Goal: Transaction & Acquisition: Obtain resource

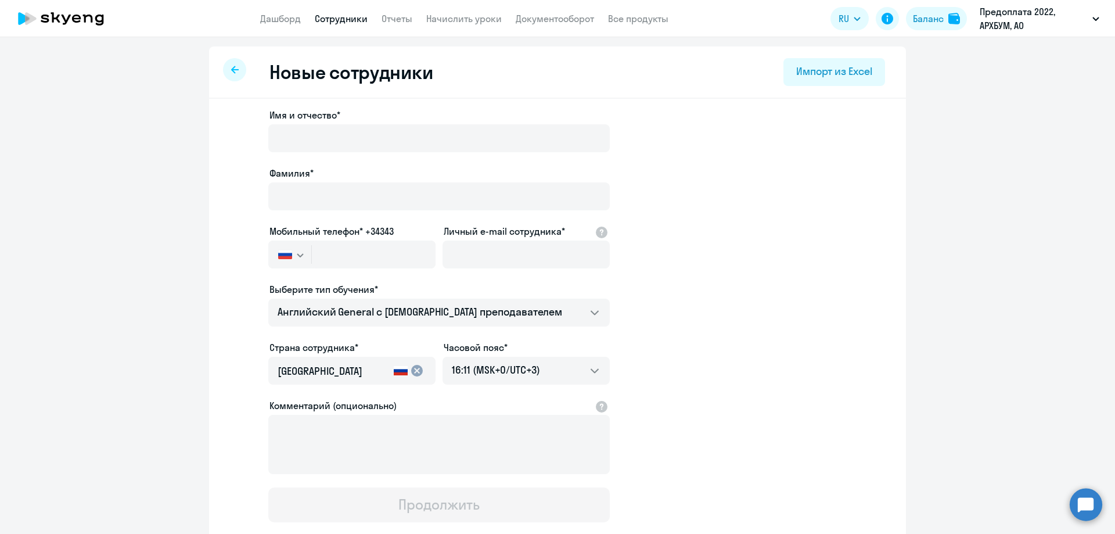
select select "english_adult_not_native_speaker"
select select "3"
click at [445, 153] on div at bounding box center [439, 154] width 342 height 5
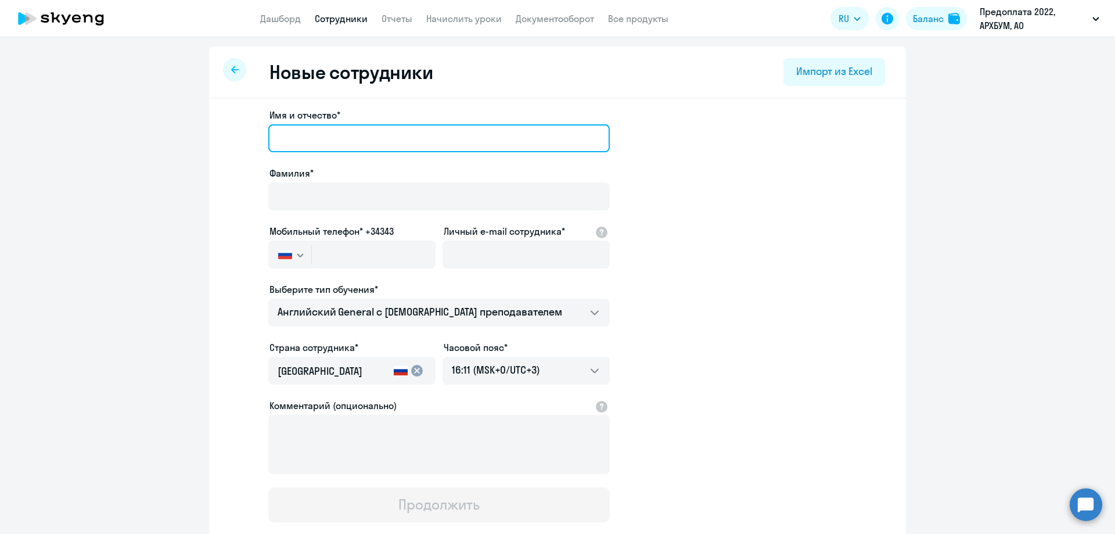
click at [407, 141] on input "Имя и отчество*" at bounding box center [439, 138] width 342 height 28
type input "Ирина Александровна"
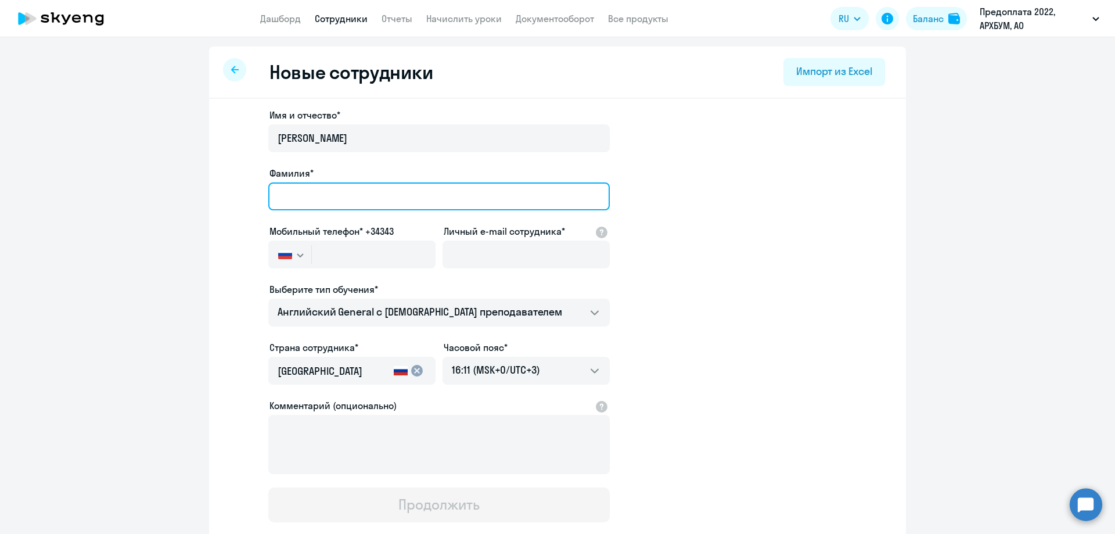
click at [323, 203] on input "Фамилия*" at bounding box center [439, 196] width 342 height 28
type input "Галахова"
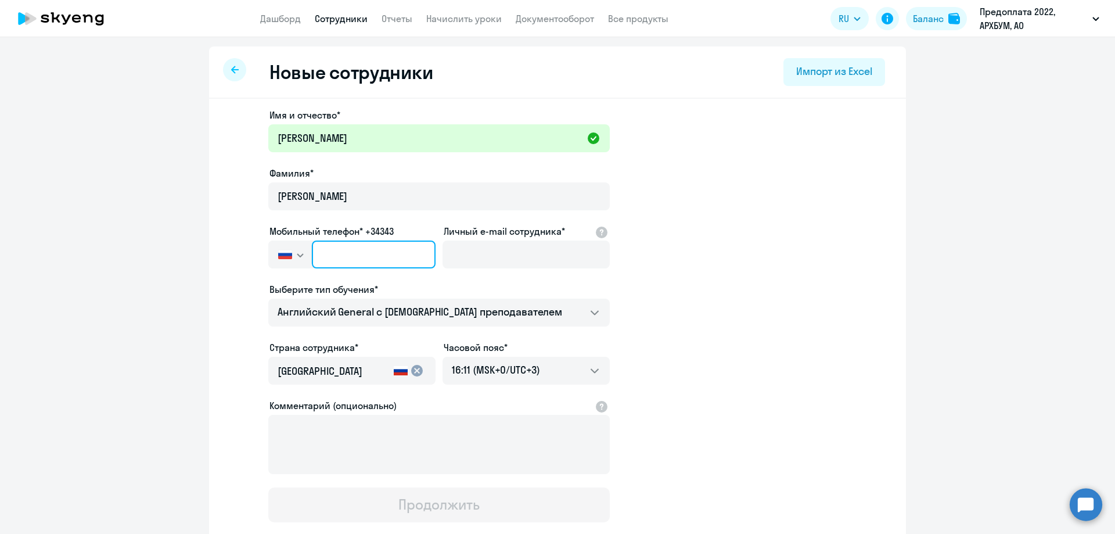
click at [312, 252] on input "text" at bounding box center [374, 254] width 124 height 28
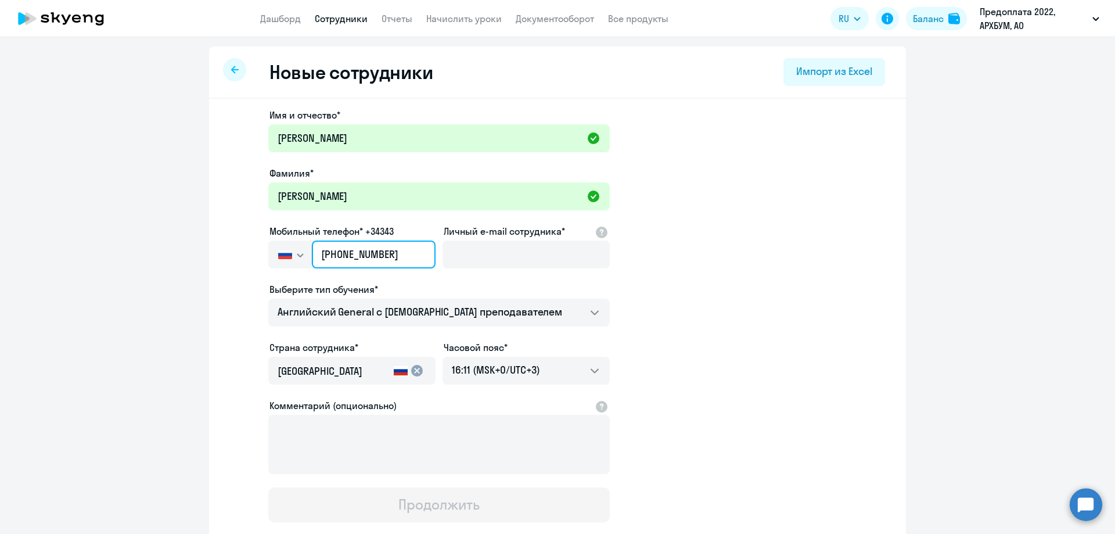
type input "+7 926 028-50-76"
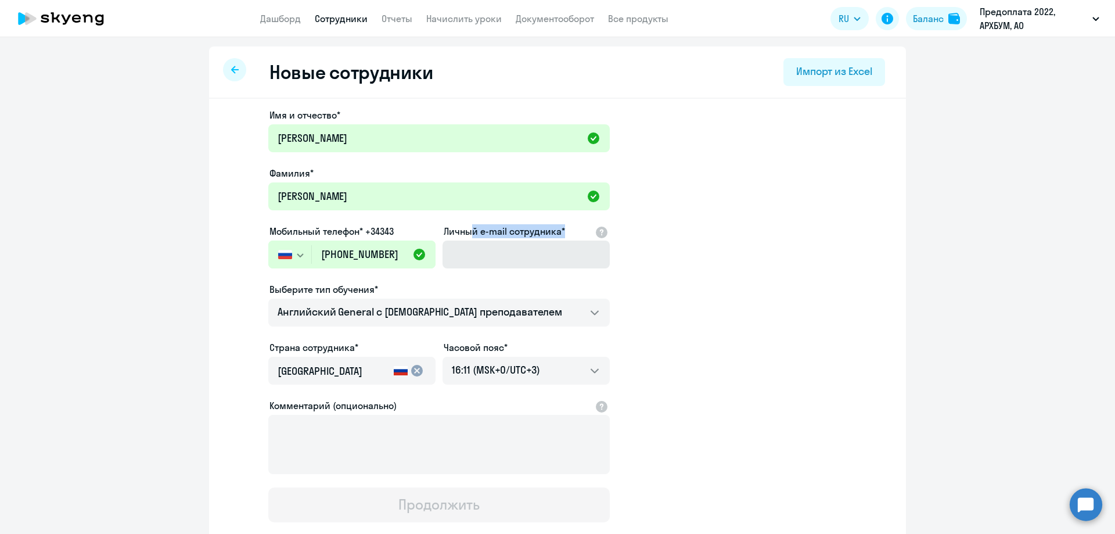
drag, startPoint x: 464, startPoint y: 238, endPoint x: 458, endPoint y: 253, distance: 15.6
click at [459, 249] on div "Личный e-mail сотрудника*" at bounding box center [526, 248] width 167 height 49
click at [457, 255] on input "Личный e-mail сотрудника*" at bounding box center [526, 254] width 167 height 28
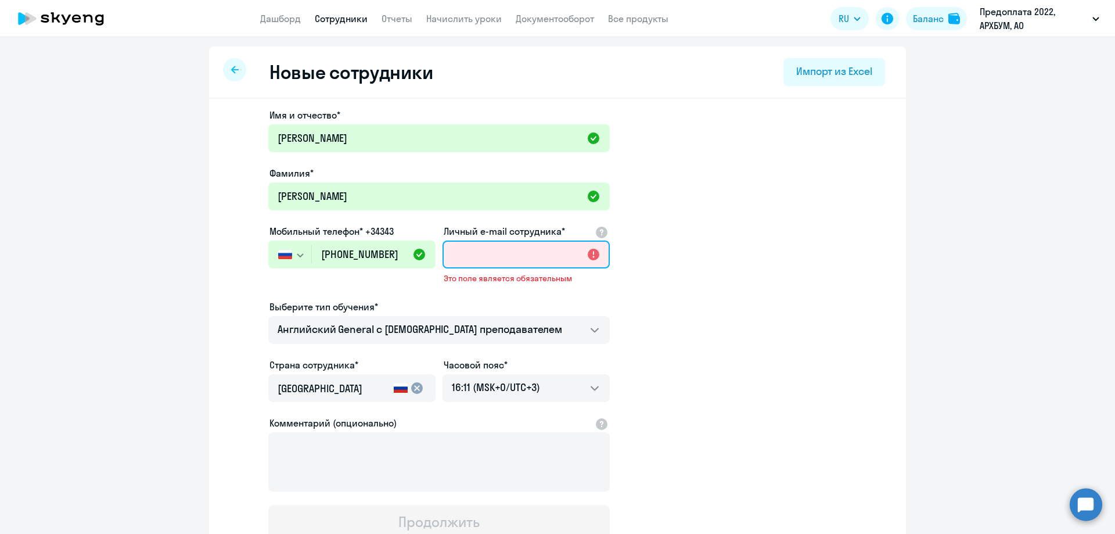
click at [452, 263] on input "Личный e-mail сотрудника*" at bounding box center [526, 254] width 167 height 28
paste input "ryaboshapko.a@arkhbum.ru"
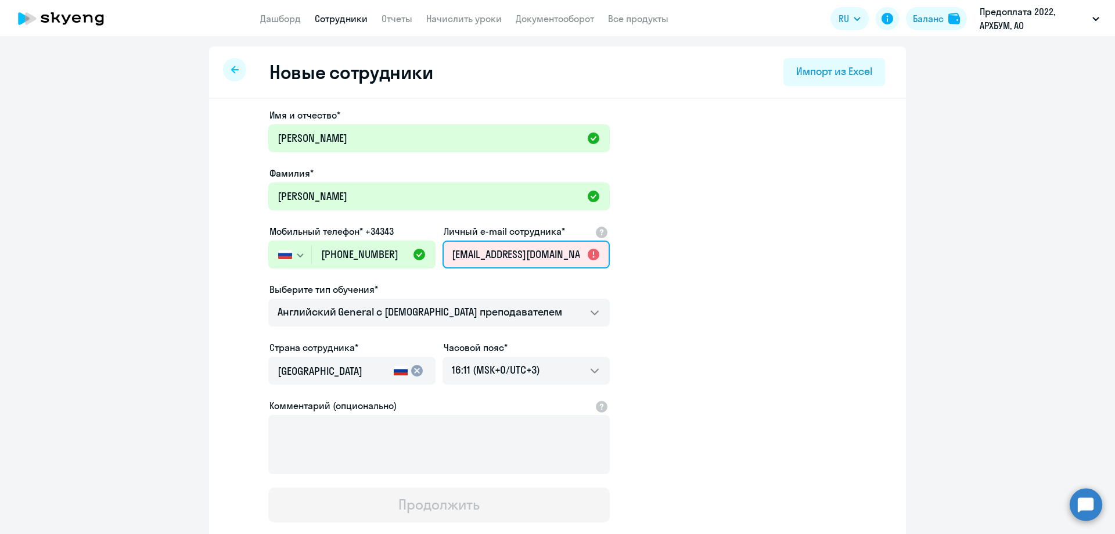
scroll to position [0, 7]
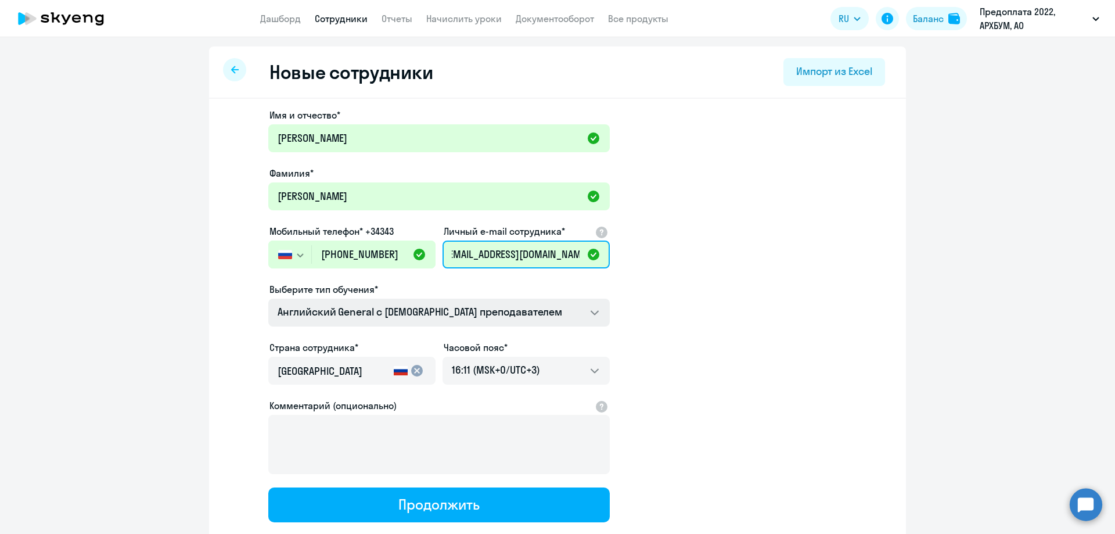
type input "ryaboshapko.a@arkhbum.ru"
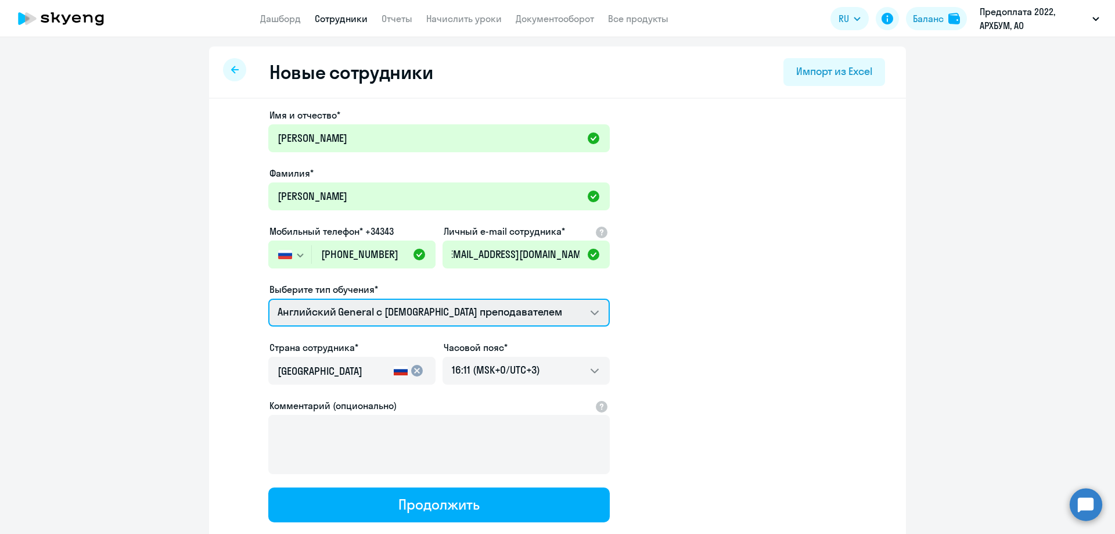
scroll to position [0, 0]
click at [453, 313] on select "Английский General с русскоговорящим преподавателем Премиум английский с русско…" at bounding box center [439, 313] width 342 height 28
select select "english_adult_not_native_speaker_premium"
click at [268, 299] on select "Английский General с русскоговорящим преподавателем Премиум английский с русско…" at bounding box center [439, 313] width 342 height 28
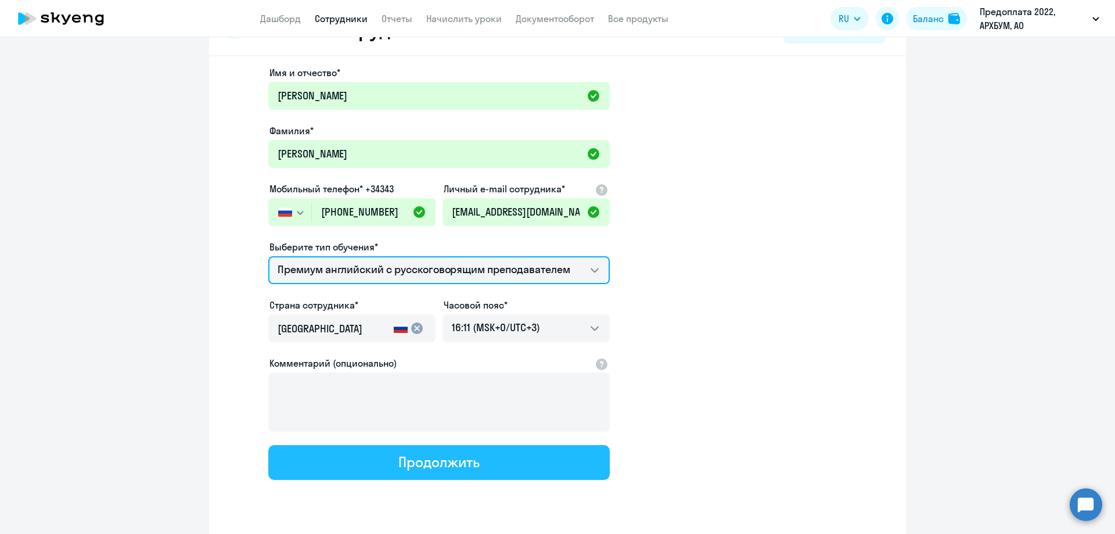
scroll to position [75, 0]
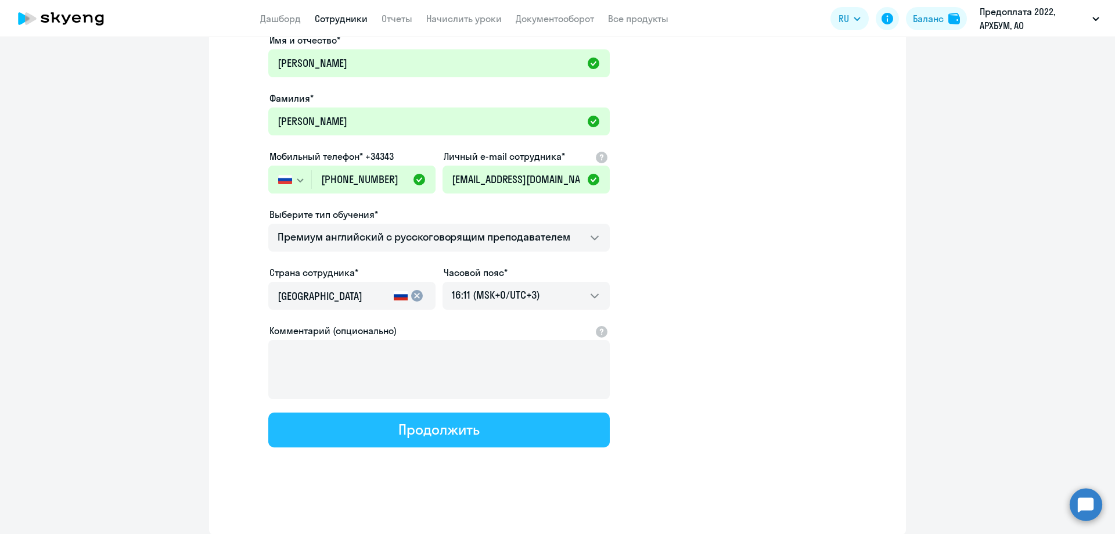
click at [425, 432] on div "Продолжить" at bounding box center [438, 429] width 81 height 19
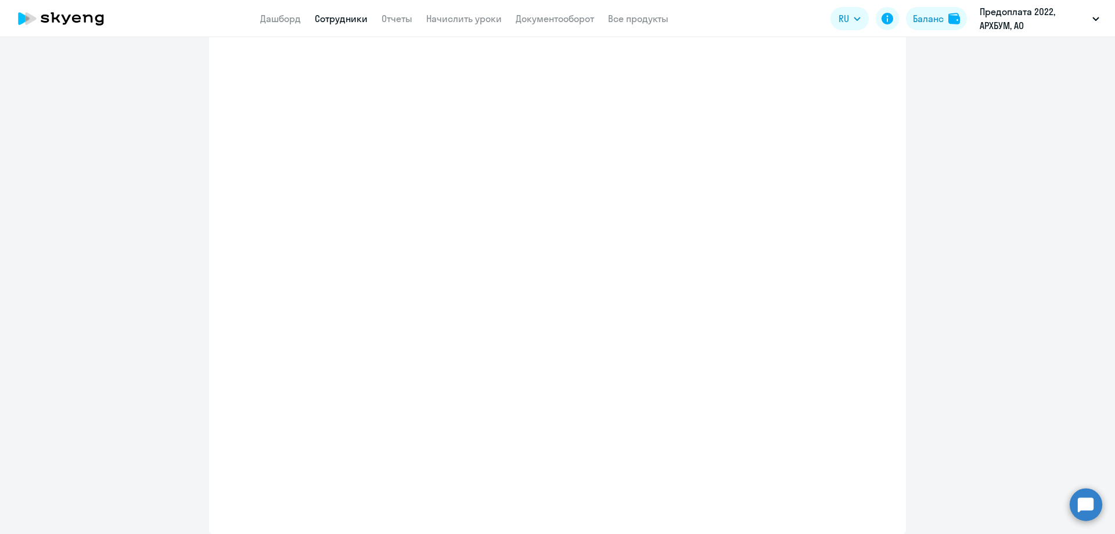
select select "english_adult_not_native_speaker_premium"
select select "3"
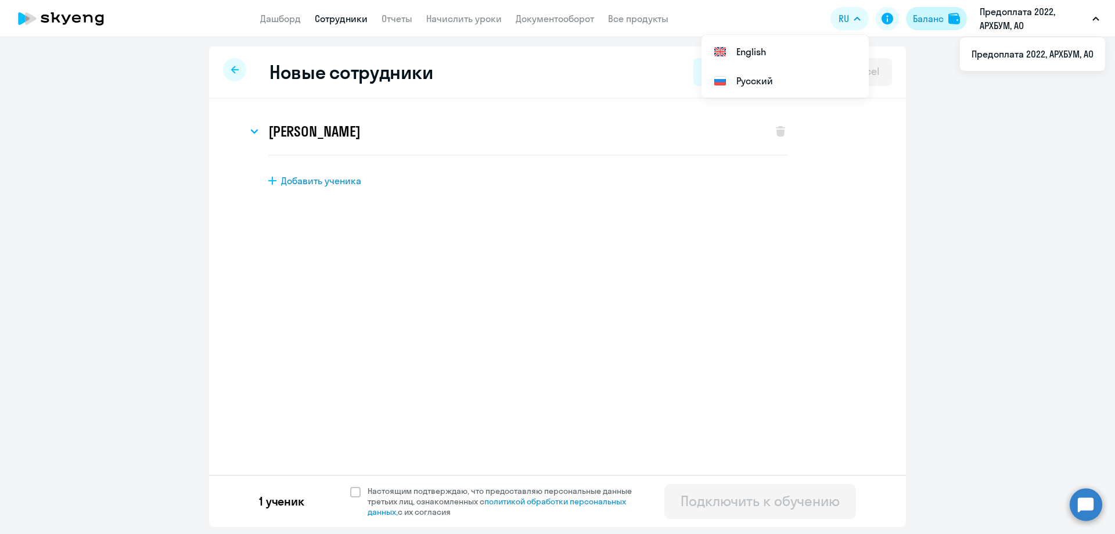
click at [954, 17] on img at bounding box center [955, 19] width 12 height 12
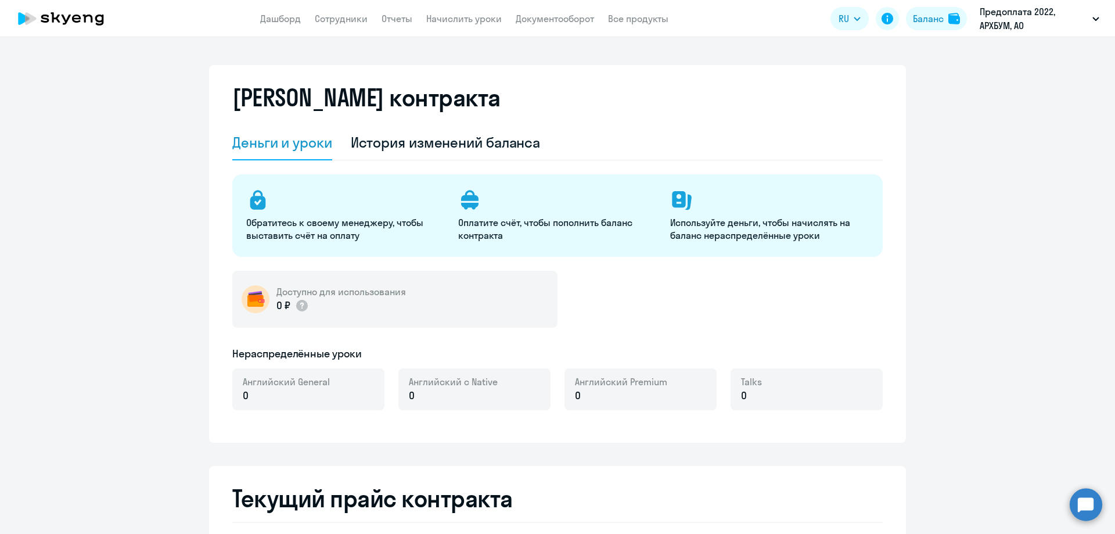
select select "english_adult_not_native_speaker"
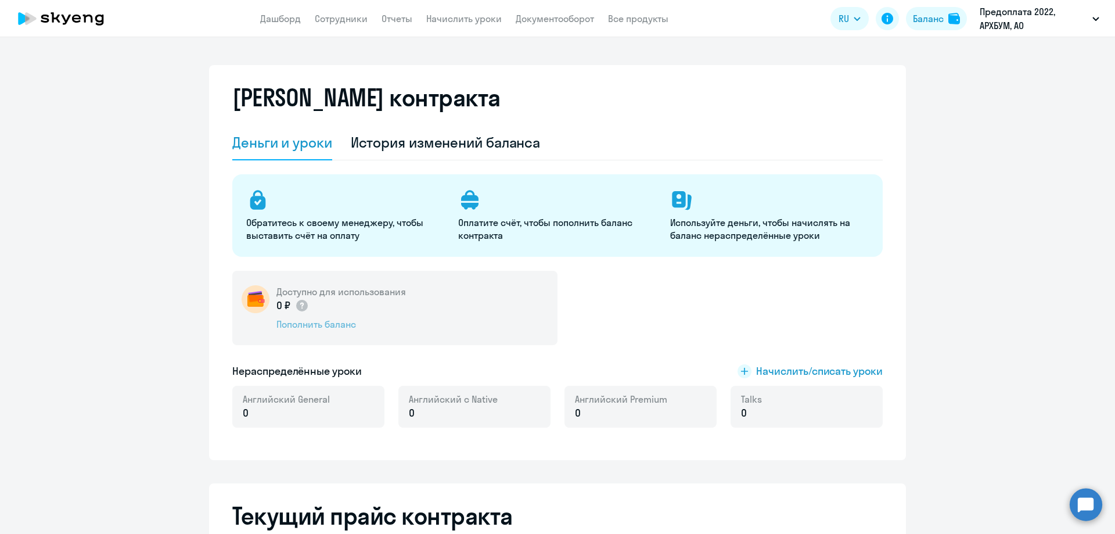
click at [314, 328] on div "Пополнить баланс" at bounding box center [341, 324] width 130 height 13
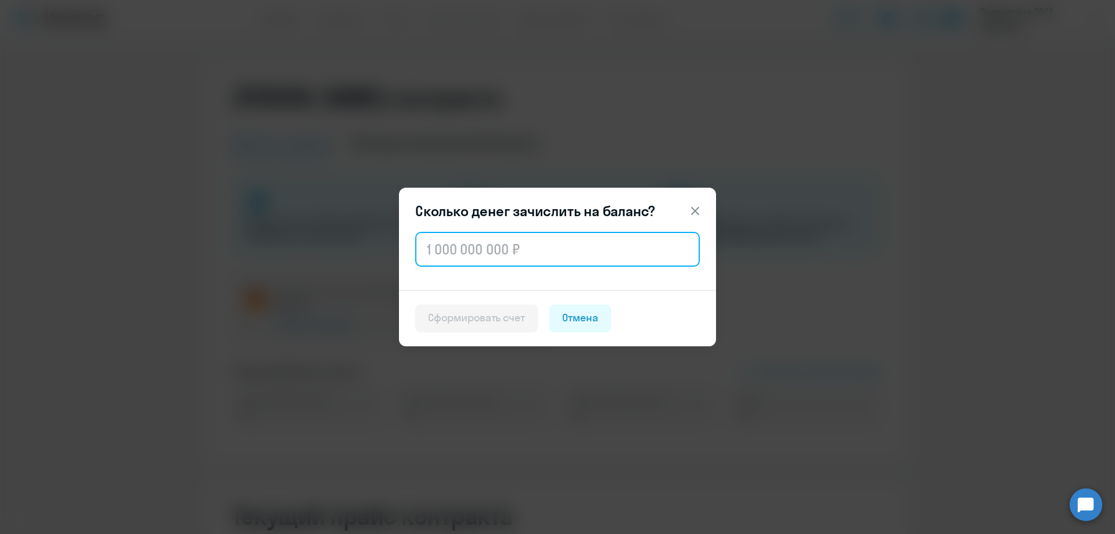
click at [533, 239] on input "text" at bounding box center [557, 249] width 285 height 35
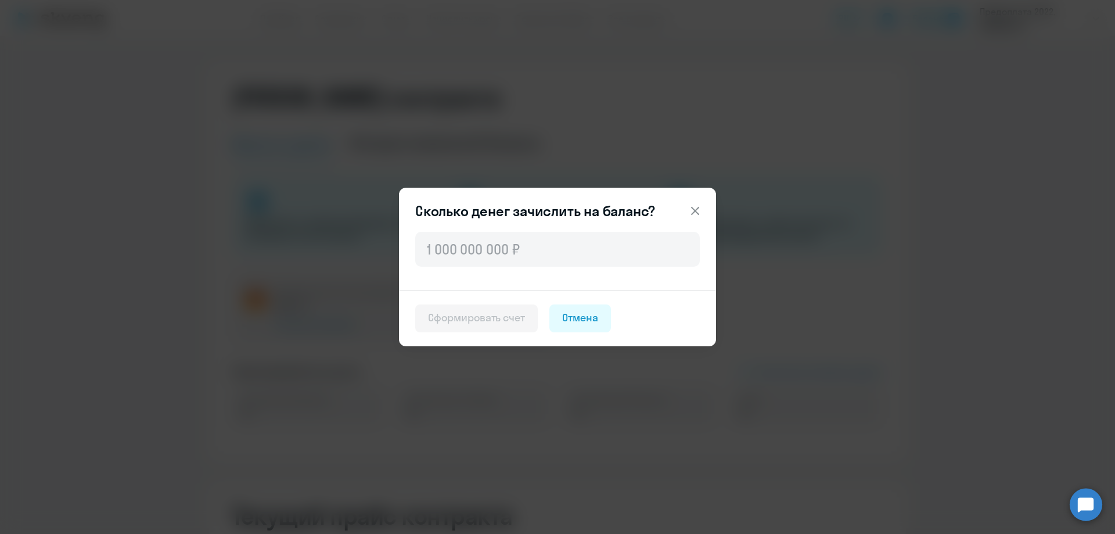
click at [697, 207] on icon at bounding box center [695, 211] width 14 height 14
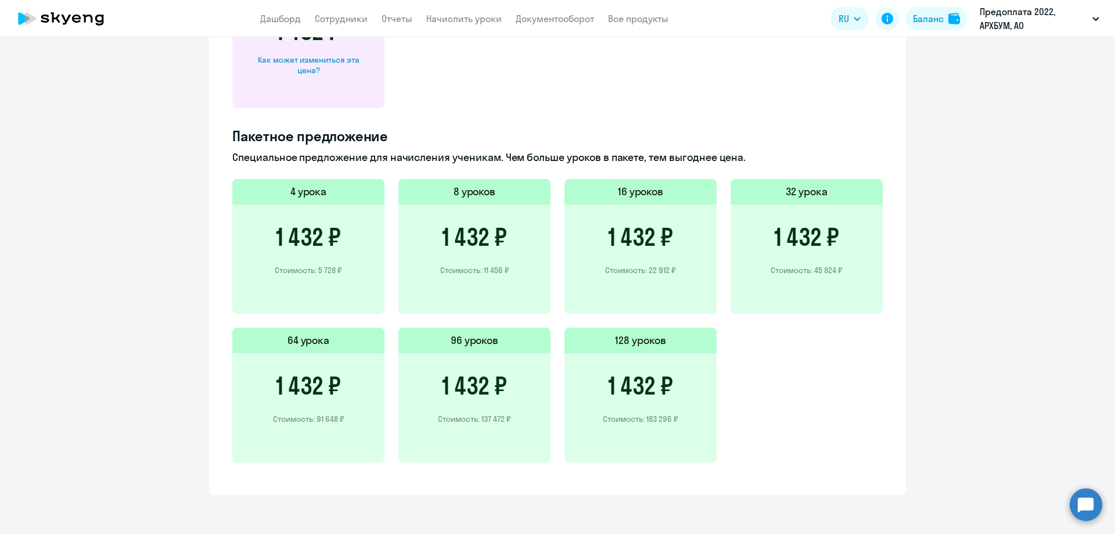
scroll to position [717, 0]
click at [658, 236] on h3 "1 432 ₽" at bounding box center [640, 236] width 65 height 28
click at [656, 272] on p "Стоимость: 22 912 ₽" at bounding box center [640, 269] width 71 height 10
click at [644, 192] on h5 "16 уроков" at bounding box center [641, 191] width 46 height 15
click at [605, 257] on div "1 432 ₽ Стоимость: 22 912 ₽" at bounding box center [641, 258] width 152 height 109
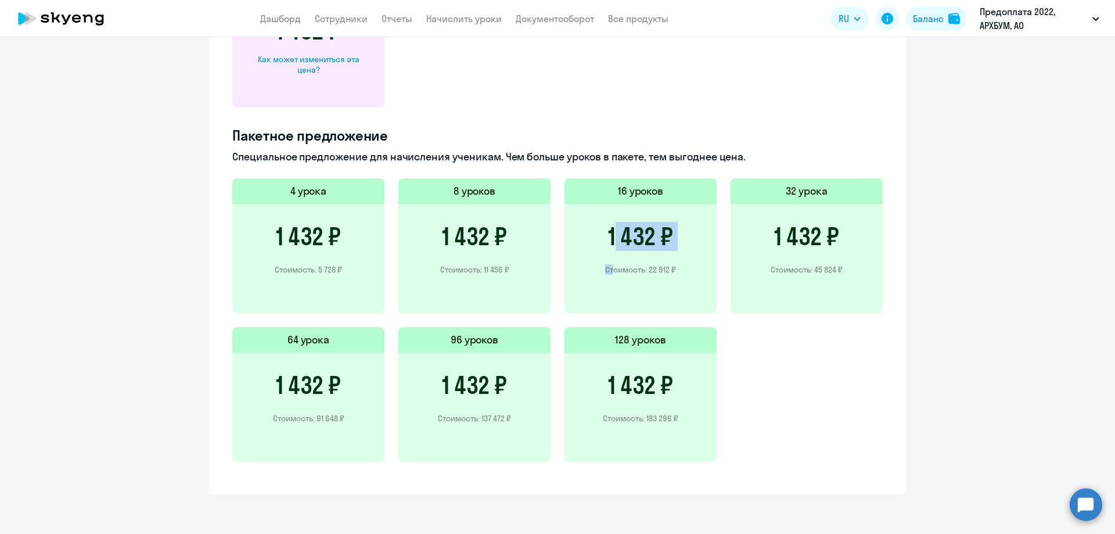
click at [637, 237] on h3 "1 432 ₽" at bounding box center [640, 236] width 65 height 28
click at [649, 272] on p "Стоимость: 22 912 ₽" at bounding box center [640, 269] width 71 height 10
click at [628, 264] on div "1 432 ₽ Стоимость: 22 912 ₽" at bounding box center [641, 258] width 152 height 109
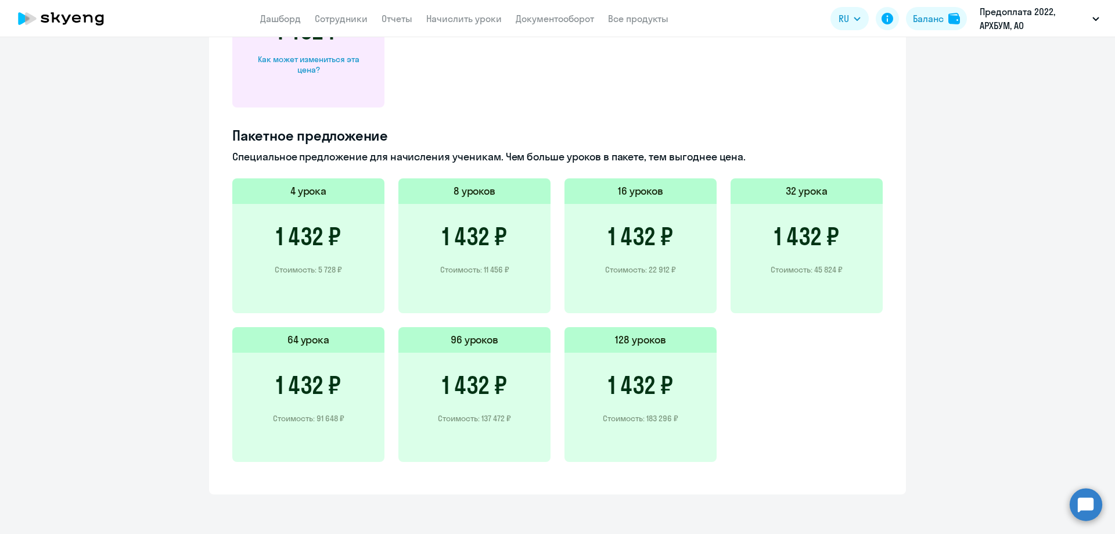
click at [651, 190] on h5 "16 уроков" at bounding box center [641, 191] width 46 height 15
click at [644, 192] on h5 "16 уроков" at bounding box center [641, 191] width 46 height 15
drag, startPoint x: 636, startPoint y: 396, endPoint x: 636, endPoint y: 383, distance: 13.4
click at [638, 396] on h3 "1 432 ₽" at bounding box center [640, 385] width 65 height 28
click at [626, 309] on div "1 432 ₽ Стоимость: 22 912 ₽" at bounding box center [641, 258] width 152 height 109
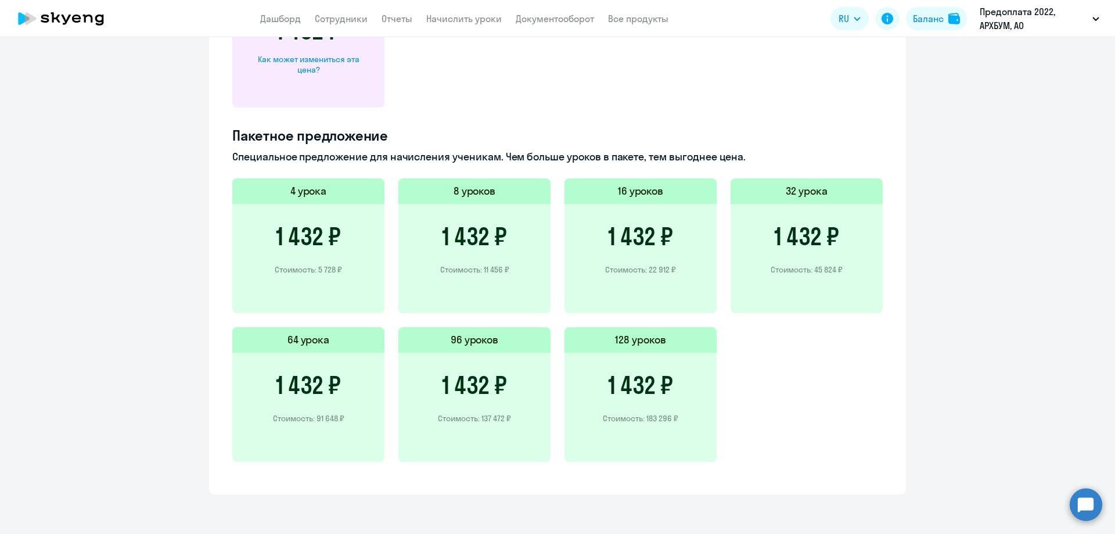
click at [626, 308] on div "1 432 ₽ Стоимость: 22 912 ₽" at bounding box center [641, 258] width 152 height 109
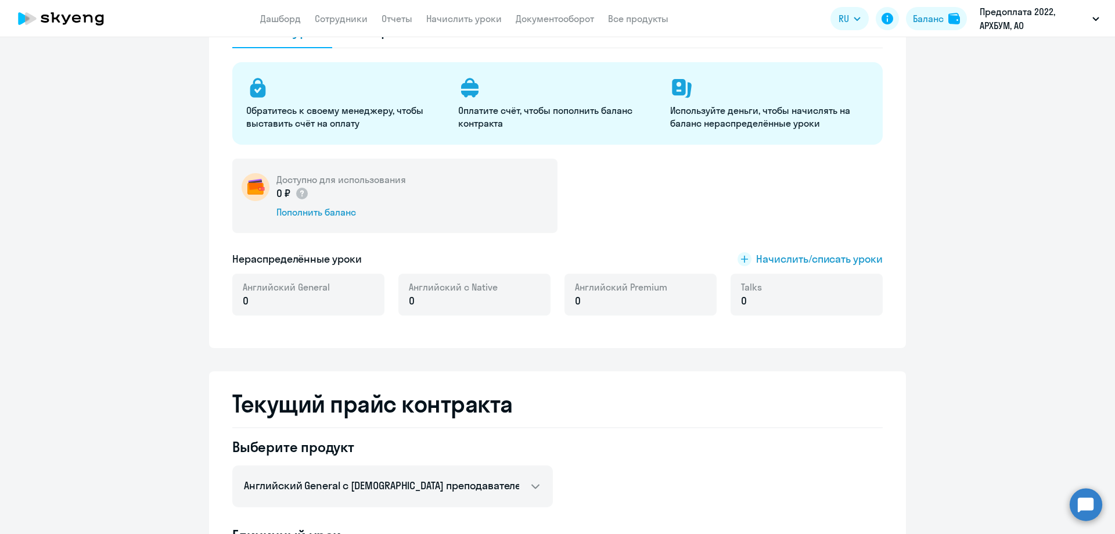
scroll to position [20, 0]
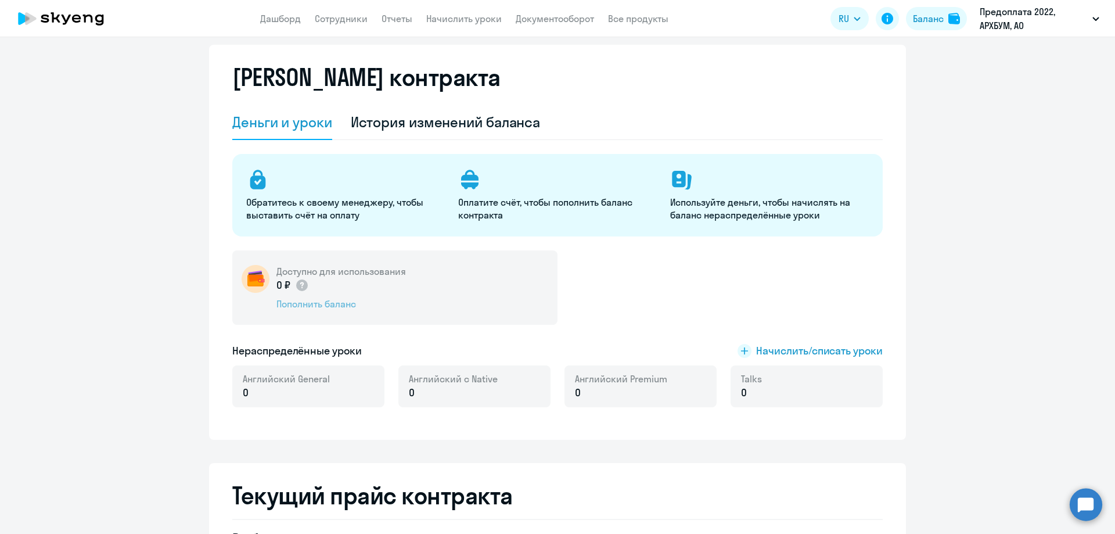
click at [311, 304] on div "Пополнить баланс" at bounding box center [341, 303] width 130 height 13
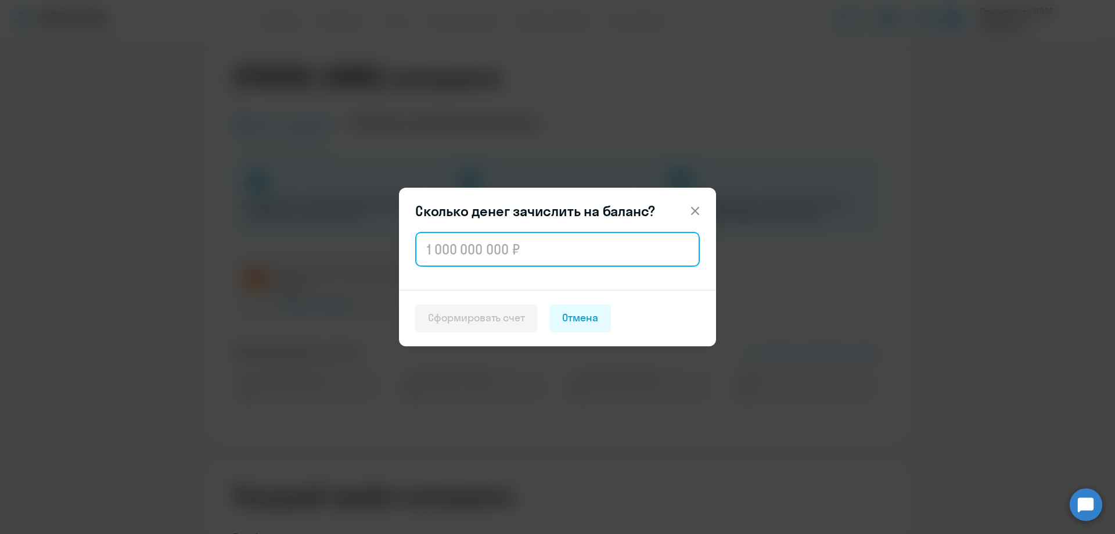
click at [440, 254] on input "text" at bounding box center [557, 249] width 285 height 35
type input "22 912"
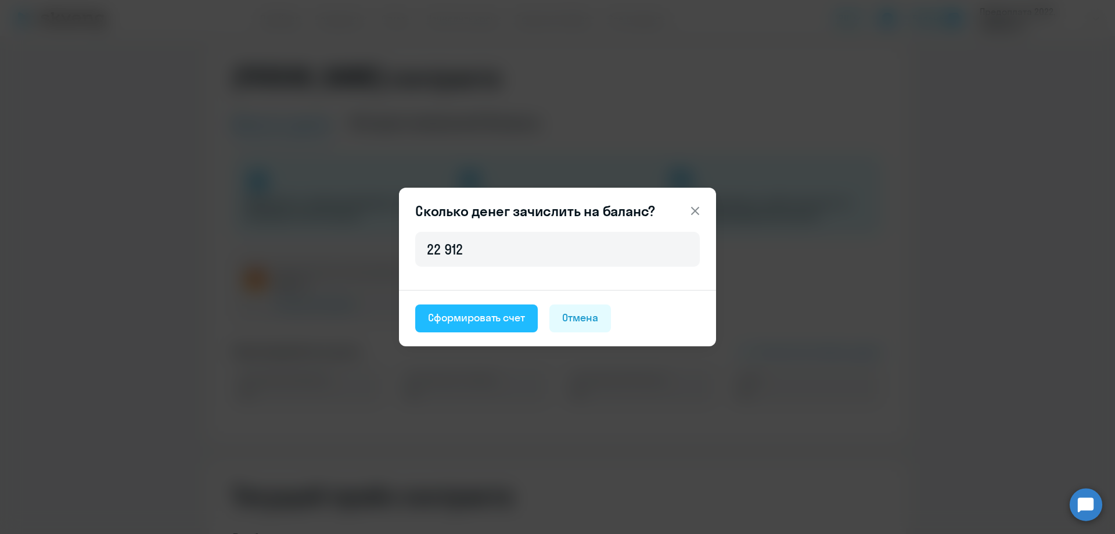
drag, startPoint x: 477, startPoint y: 340, endPoint x: 476, endPoint y: 331, distance: 8.7
click at [477, 339] on footer "Сформировать счет Отмена" at bounding box center [557, 318] width 317 height 56
click at [479, 323] on div "Сформировать счет" at bounding box center [476, 317] width 97 height 15
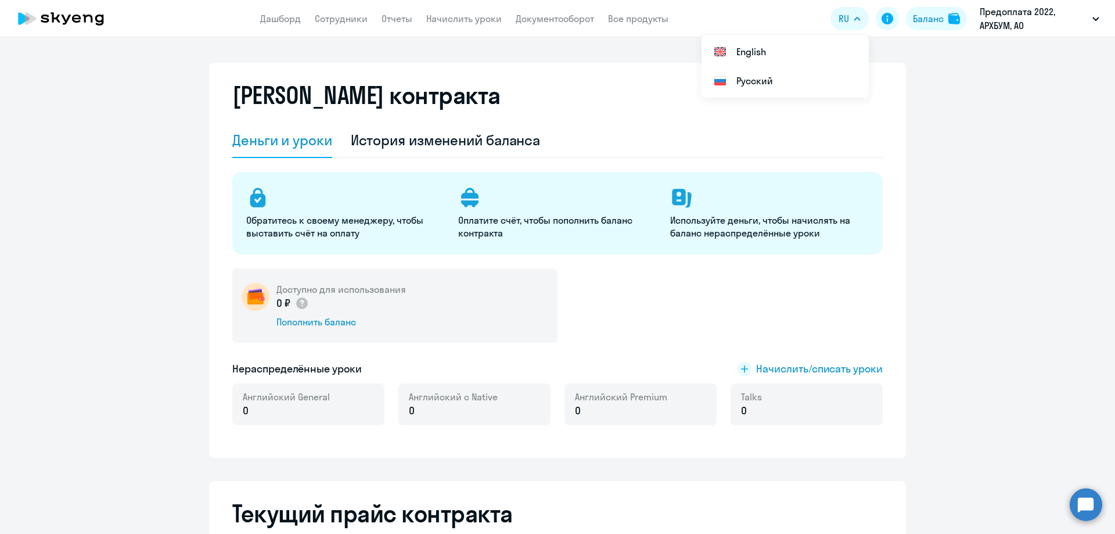
scroll to position [0, 0]
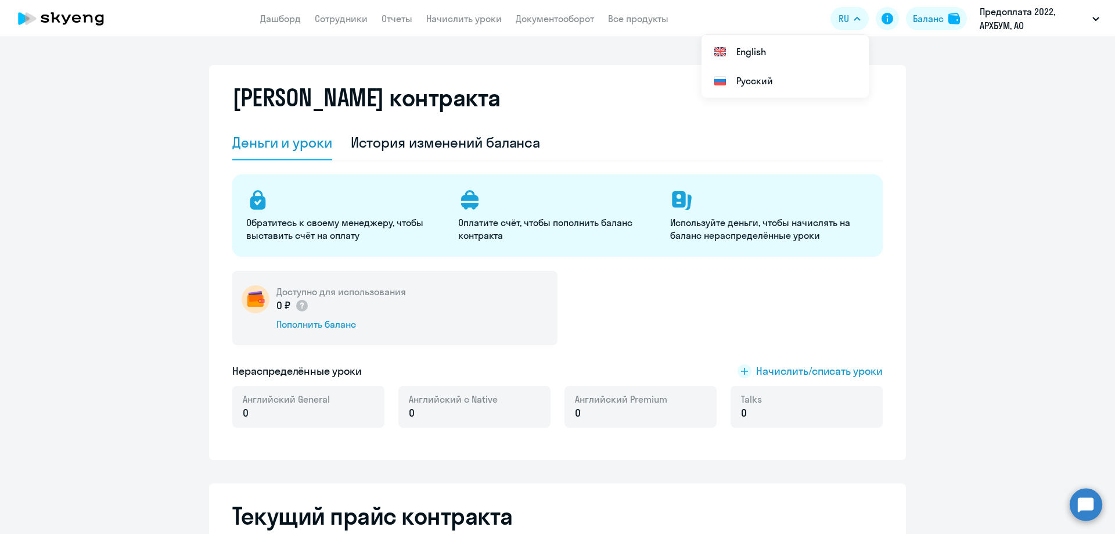
click at [1081, 16] on p "Предоплата 2022, АРХБУМ, АО" at bounding box center [1034, 19] width 108 height 28
click at [941, 21] on div "Баланс" at bounding box center [928, 19] width 31 height 14
click at [470, 144] on div "История изменений баланса" at bounding box center [446, 142] width 190 height 19
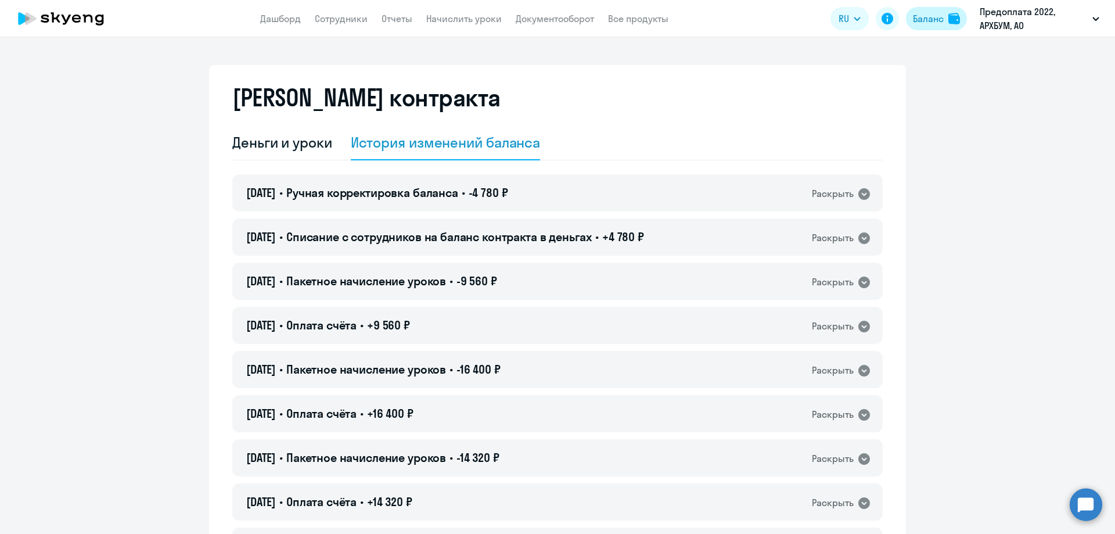
click at [928, 21] on div "Баланс" at bounding box center [928, 19] width 31 height 14
click at [581, 13] on link "Документооборот" at bounding box center [555, 19] width 78 height 12
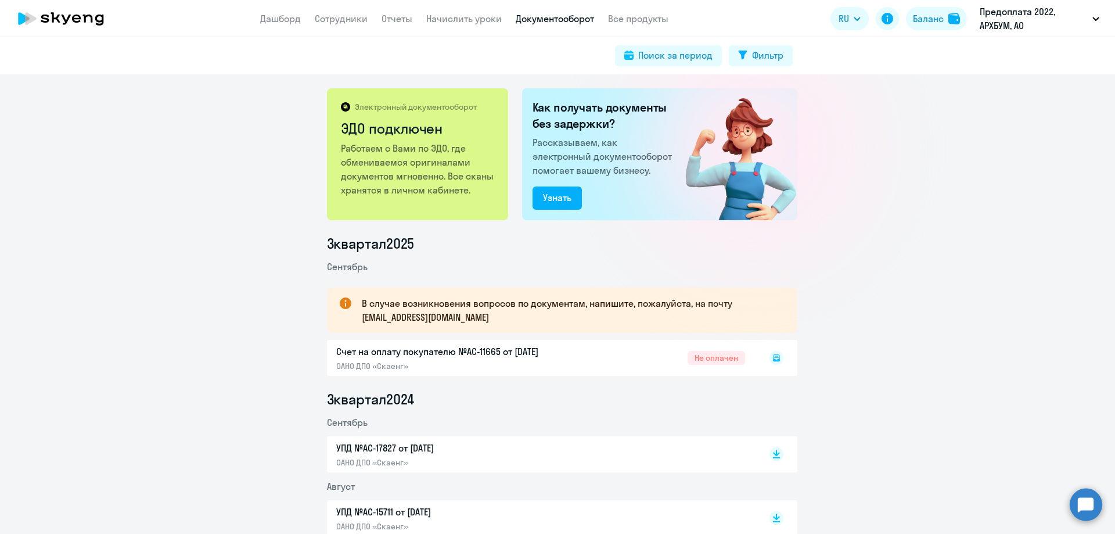
click at [537, 360] on div "Счет на оплату покупателю №AC-11665 от 22.09.2025 ОАНО ДПО «Скаенг» Не оплачен" at bounding box center [562, 358] width 470 height 36
click at [529, 349] on div "Счет на оплату покупателю №AC-11665 от 22.09.2025 ОАНО ДПО «Скаенг» Не оплачен" at bounding box center [562, 358] width 470 height 36
click at [773, 360] on icon at bounding box center [776, 357] width 7 height 7
click at [774, 330] on div "В случае возникновения вопросов по документам, напишите, пожалуйста, на почту […" at bounding box center [562, 310] width 470 height 45
click at [773, 355] on icon at bounding box center [776, 357] width 7 height 7
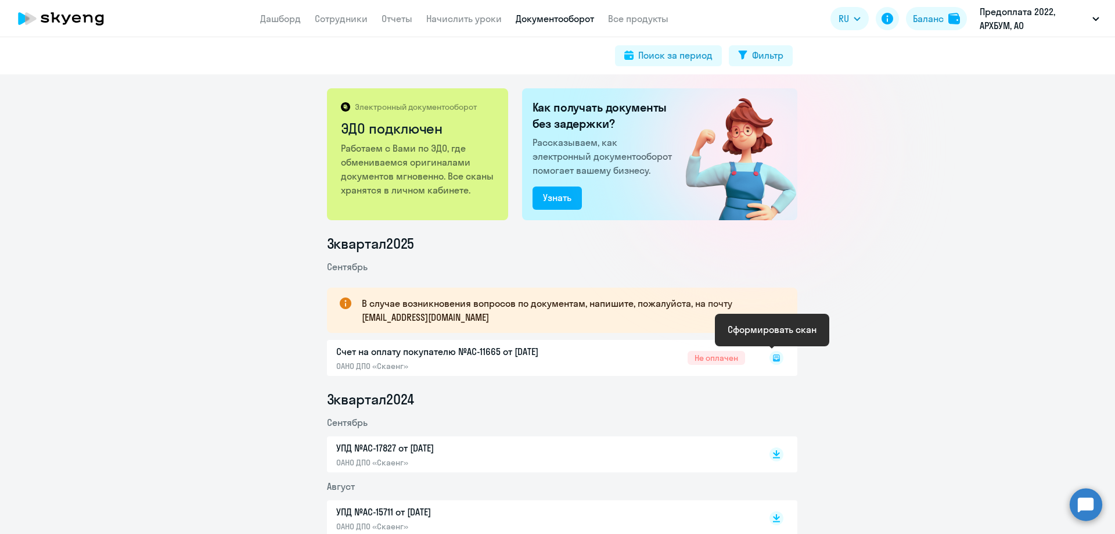
click at [773, 355] on icon at bounding box center [776, 357] width 7 height 7
click at [773, 355] on rect at bounding box center [777, 358] width 14 height 14
click at [770, 358] on rect at bounding box center [777, 358] width 14 height 14
